Goal: Task Accomplishment & Management: Manage account settings

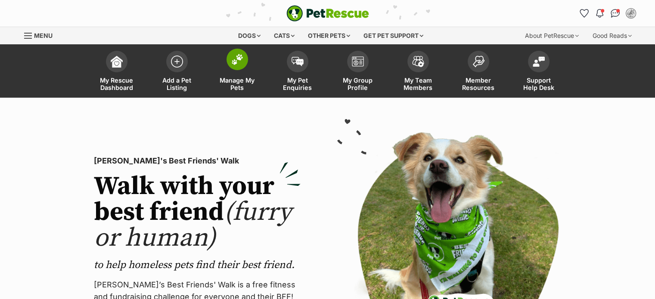
click at [237, 60] on img at bounding box center [237, 59] width 12 height 11
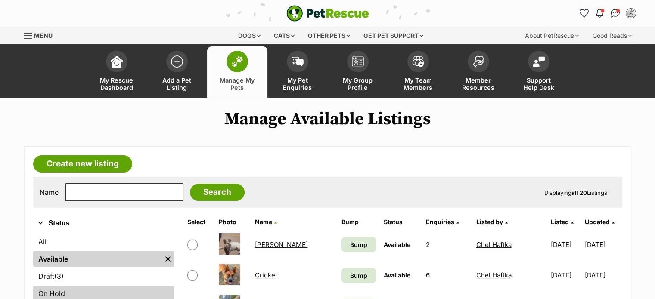
click at [78, 290] on link "On Hold" at bounding box center [103, 294] width 141 height 16
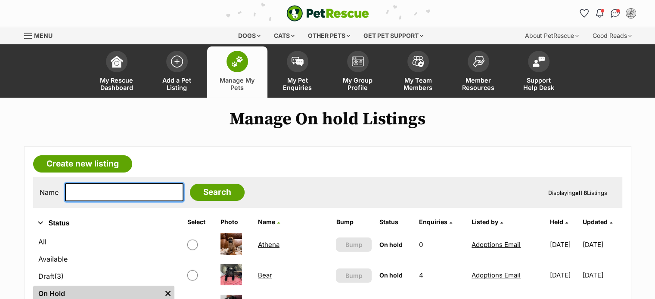
click at [146, 190] on input "text" at bounding box center [124, 193] width 118 height 18
type input "chance"
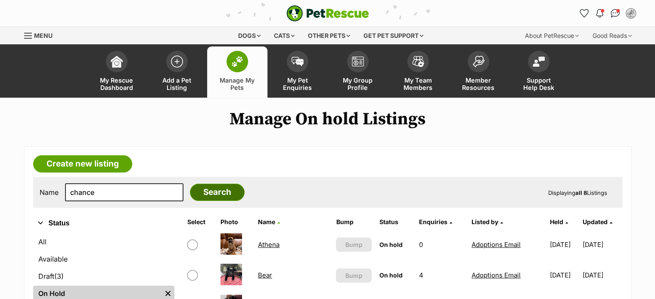
click at [205, 191] on input "Search" at bounding box center [217, 192] width 55 height 17
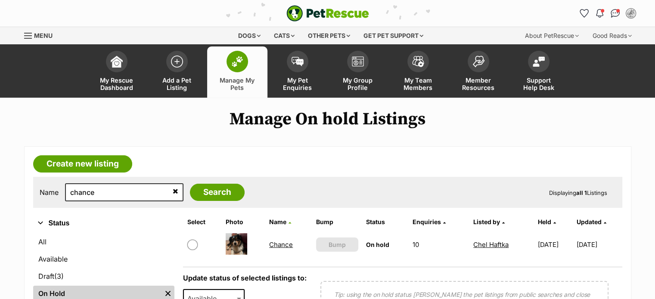
click at [276, 243] on link "Chance" at bounding box center [281, 245] width 24 height 8
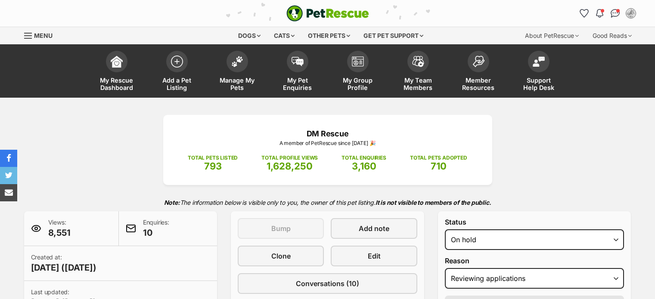
select select "reviewing_applications"
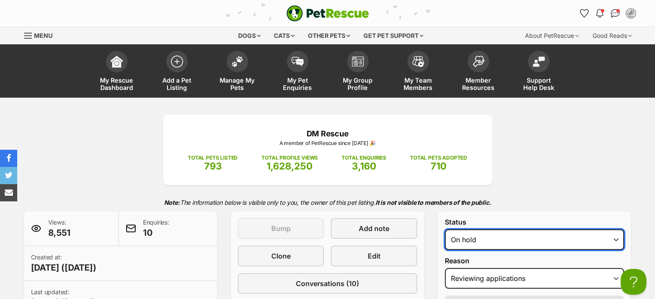
click at [616, 239] on select "Draft - not available as listing has enquires Available On hold Adopted" at bounding box center [535, 240] width 180 height 21
select select "rehomed"
click at [445, 230] on select "Draft - not available as listing has enquires Available On hold Adopted" at bounding box center [535, 240] width 180 height 21
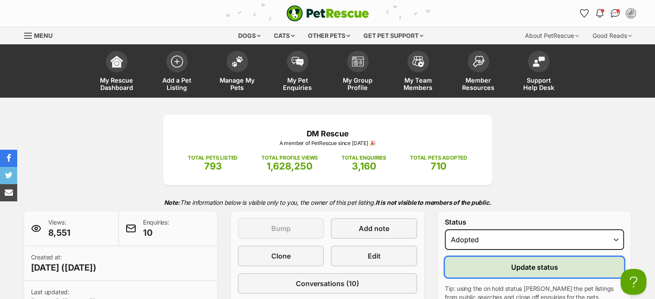
click at [546, 265] on span "Update status" at bounding box center [534, 267] width 47 height 10
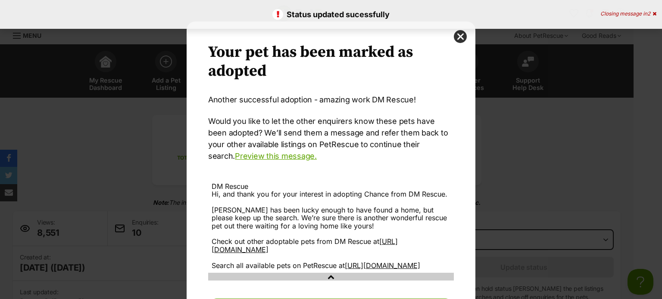
click at [381, 281] on div "Dialog Window - Close (Press escape to close)" at bounding box center [331, 277] width 246 height 8
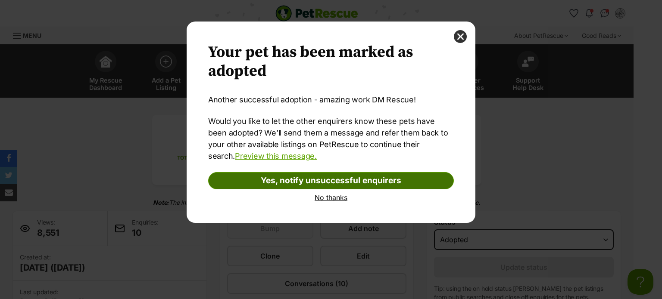
click at [396, 181] on link "Yes, notify unsuccessful enquirers" at bounding box center [331, 180] width 246 height 17
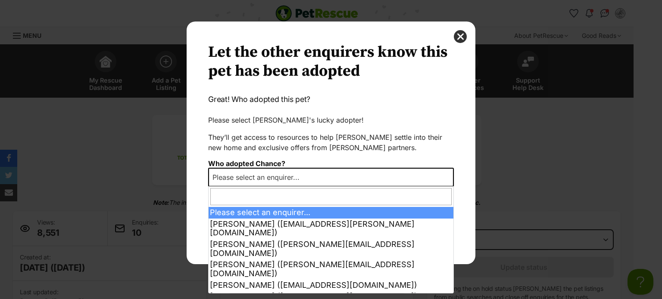
click at [448, 177] on b "Dialog Window - Close (Press escape to close)" at bounding box center [448, 178] width 4 height 3
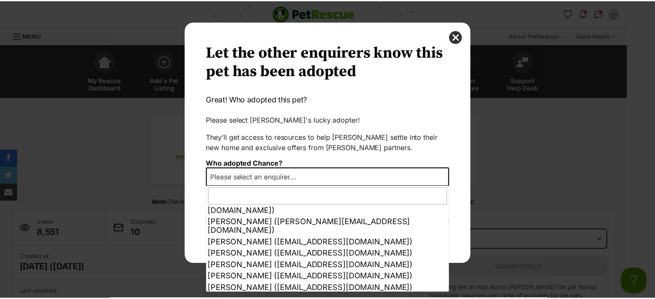
scroll to position [52, 0]
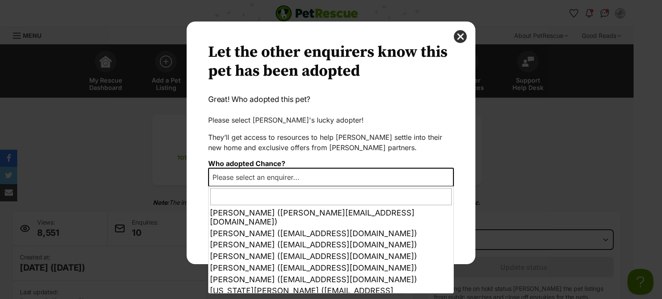
select select "other"
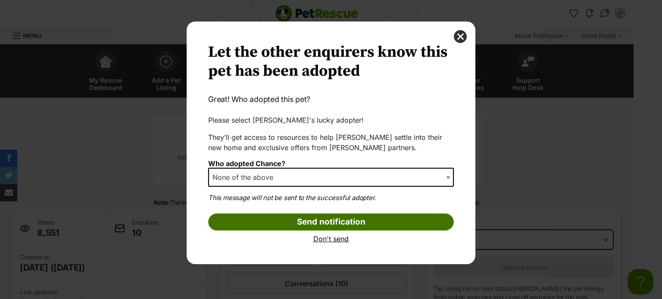
click at [326, 219] on input "Send notification" at bounding box center [331, 222] width 246 height 17
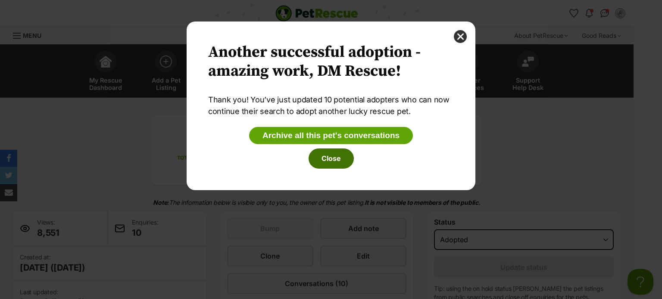
click at [346, 161] on button "Close" at bounding box center [331, 159] width 45 height 20
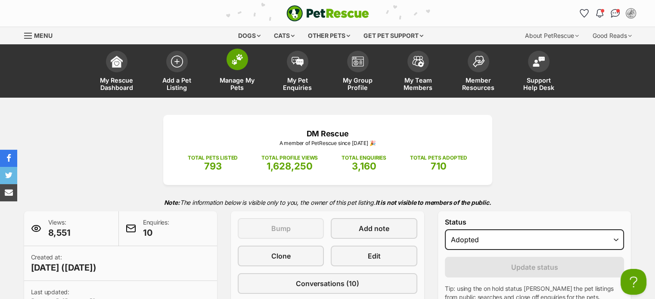
click at [239, 66] on span at bounding box center [238, 60] width 22 height 22
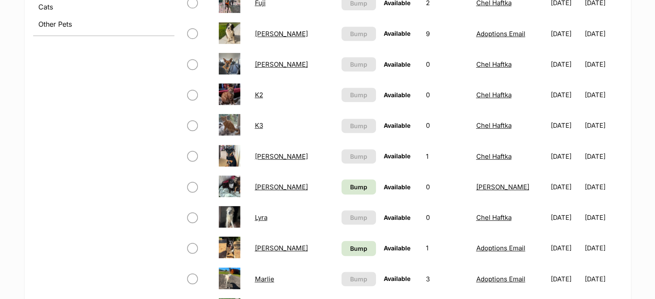
scroll to position [392, 0]
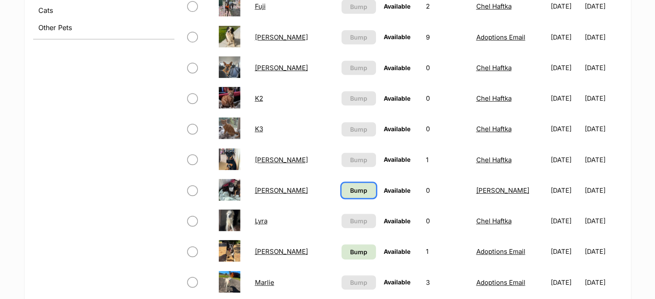
click at [342, 187] on link "Bump" at bounding box center [359, 190] width 34 height 15
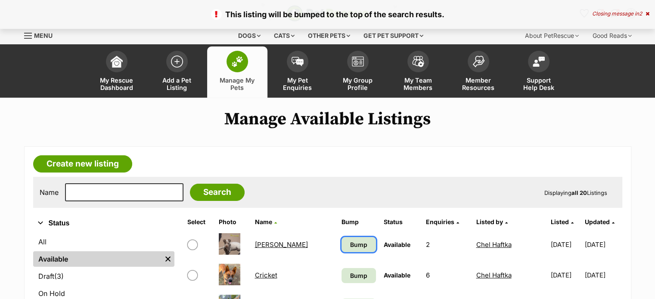
click at [350, 246] on span "Bump" at bounding box center [358, 244] width 17 height 9
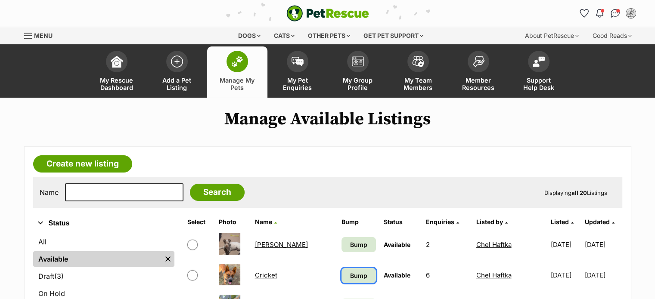
click at [350, 275] on span "Bump" at bounding box center [358, 275] width 17 height 9
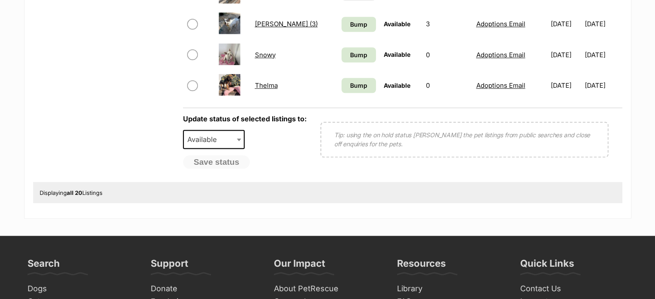
scroll to position [739, 0]
